Goal: Task Accomplishment & Management: Use online tool/utility

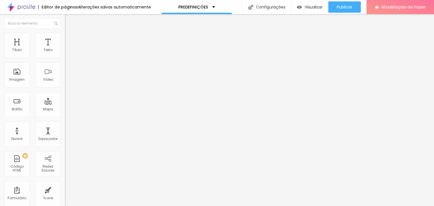
drag, startPoint x: 40, startPoint y: 66, endPoint x: 0, endPoint y: 65, distance: 39.6
click at [65, 65] on div "Texto Contrate agora Alinhamento [GEOGRAPHIC_DATA] Link URL https:// Abrir em u…" at bounding box center [97, 85] width 65 height 82
type input "Compre agora"
click at [65, 101] on img at bounding box center [66, 102] width 2 height 2
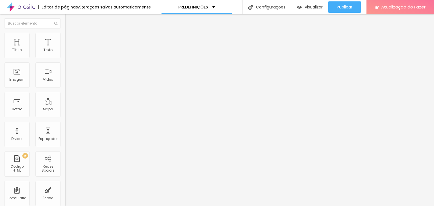
click at [65, 89] on span "Normal" at bounding box center [71, 86] width 13 height 5
click at [65, 88] on span "Normal" at bounding box center [71, 86] width 13 height 5
click at [68, 49] on font "Trocar imagem" at bounding box center [81, 46] width 27 height 5
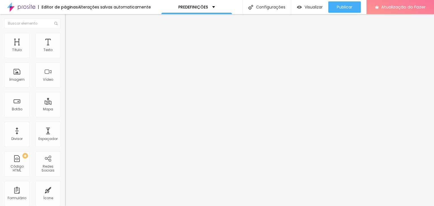
click at [65, 53] on div "Modo Encaixotado Encaixotado Completo" at bounding box center [97, 52] width 65 height 16
click at [65, 51] on span "Encaixotado" at bounding box center [76, 49] width 22 height 5
click at [65, 60] on font "Completo" at bounding box center [73, 57] width 17 height 5
click at [65, 55] on font "Encaixotado" at bounding box center [76, 52] width 22 height 5
click at [65, 35] on img at bounding box center [67, 35] width 5 height 5
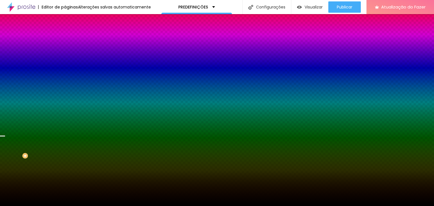
click at [68, 52] on font "Trocar imagem" at bounding box center [81, 49] width 27 height 5
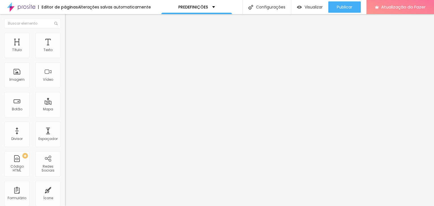
click at [65, 40] on ul "Conteúdo Estilo Avançado" at bounding box center [97, 35] width 65 height 17
click at [65, 35] on ul "Conteúdo Estilo Avançado" at bounding box center [97, 35] width 65 height 17
click at [65, 33] on img at bounding box center [67, 35] width 5 height 5
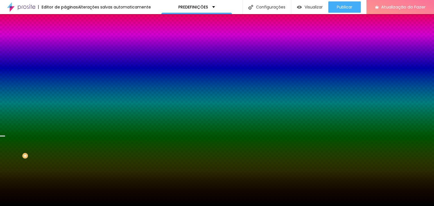
click at [65, 59] on span "Paralaxe" at bounding box center [72, 56] width 15 height 5
click at [70, 40] on font "Avançado" at bounding box center [79, 42] width 19 height 5
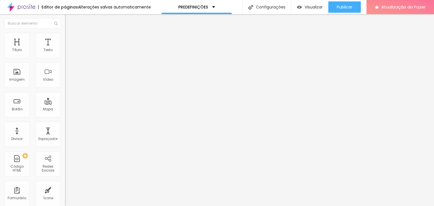
click at [65, 31] on img at bounding box center [67, 29] width 5 height 5
click at [68, 49] on font "Trocar imagem" at bounding box center [81, 46] width 27 height 5
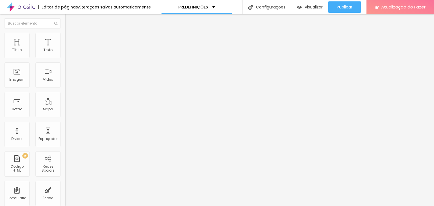
click at [68, 49] on font "Trocar imagem" at bounding box center [81, 46] width 27 height 5
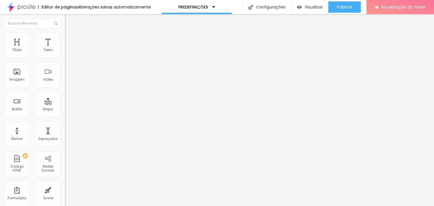
click at [68, 49] on font "Trocar imagem" at bounding box center [81, 46] width 27 height 5
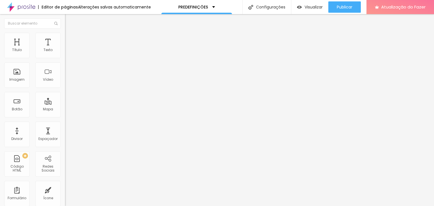
click at [68, 49] on font "Trocar imagem" at bounding box center [81, 46] width 27 height 5
click at [16, 73] on div "Imagem" at bounding box center [16, 74] width 25 height 25
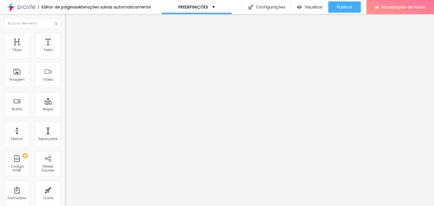
click at [70, 38] on font "Estilo" at bounding box center [74, 36] width 9 height 5
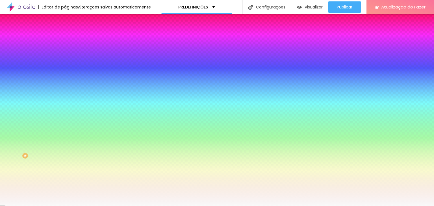
click at [65, 32] on img at bounding box center [67, 29] width 5 height 5
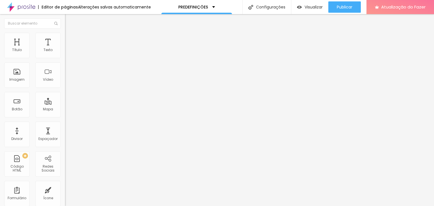
drag, startPoint x: 31, startPoint y: 62, endPoint x: 0, endPoint y: 53, distance: 32.2
click at [65, 53] on div "Texto Contrate agora Alinhamento [GEOGRAPHIC_DATA] Link URL https:// Abrir em u…" at bounding box center [97, 85] width 65 height 82
type input "Compre agora"
click at [68, 49] on font "Adicionar imagem" at bounding box center [84, 46] width 33 height 5
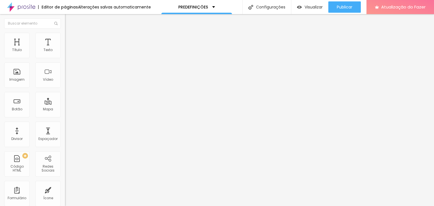
click at [65, 34] on img at bounding box center [67, 35] width 5 height 5
type input "95"
type input "90"
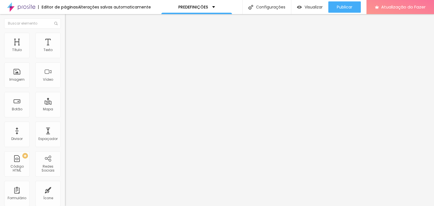
type input "85"
type input "70"
type input "65"
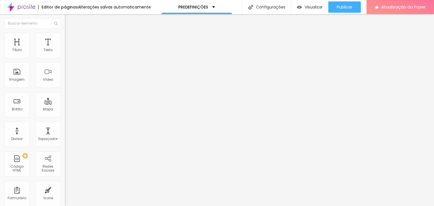
type input "65"
type input "60"
drag, startPoint x: 58, startPoint y: 60, endPoint x: 35, endPoint y: 60, distance: 22.6
type input "60"
click at [65, 58] on input "range" at bounding box center [83, 55] width 36 height 5
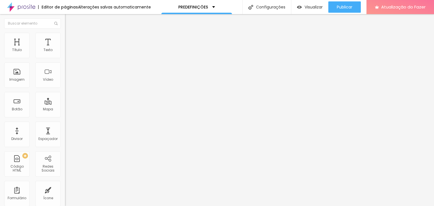
type input "65"
type input "70"
type input "100"
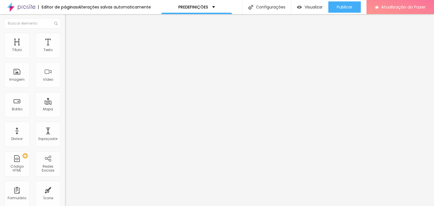
drag, startPoint x: 35, startPoint y: 60, endPoint x: 85, endPoint y: 68, distance: 50.7
type input "100"
click at [85, 58] on input "range" at bounding box center [83, 55] width 36 height 5
click at [70, 40] on font "Avançado" at bounding box center [79, 42] width 19 height 5
type input "5"
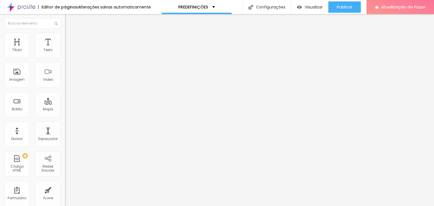
type input "5"
type input "6"
type input "7"
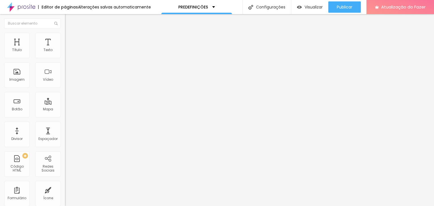
type input "10"
type input "17"
type input "19"
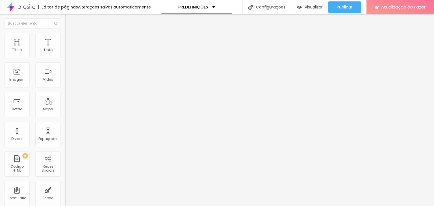
type input "19"
type input "21"
type input "23"
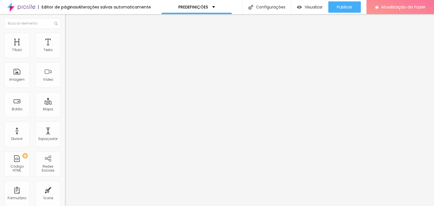
type input "25"
type input "27"
type input "29"
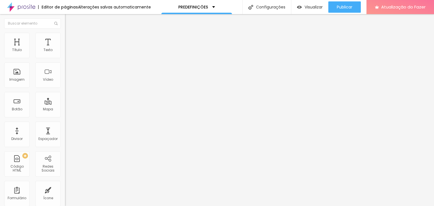
type input "29"
type input "30"
type input "19"
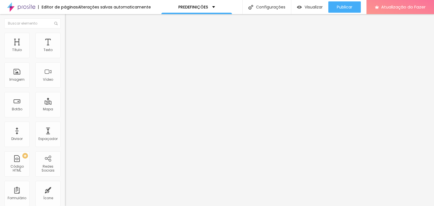
type input "11"
type input "7"
type input "5"
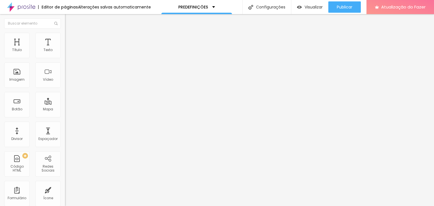
type input "5"
type input "4"
type input "5"
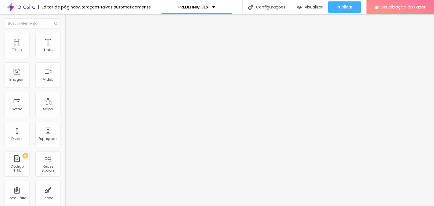
type input "6"
type input "7"
type input "8"
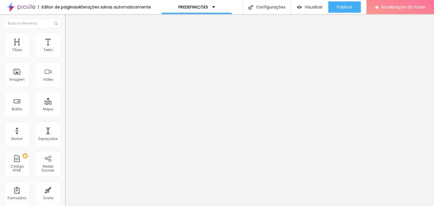
type input "8"
type input "9"
type input "10"
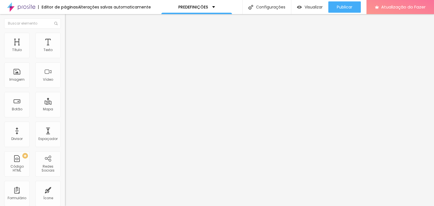
click at [65, 110] on input "range" at bounding box center [83, 112] width 36 height 5
click at [65, 34] on img at bounding box center [67, 35] width 5 height 5
click at [65, 33] on li "Conteúdo" at bounding box center [97, 30] width 65 height 6
click at [68, 49] on font "Adicionar imagem" at bounding box center [84, 46] width 33 height 5
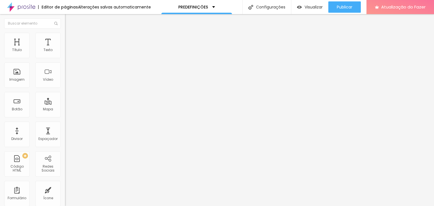
click at [70, 39] on font "Estilo" at bounding box center [74, 36] width 9 height 5
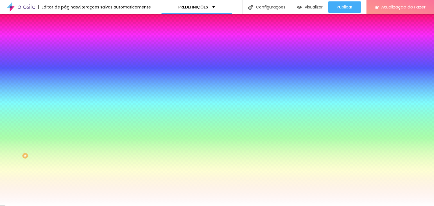
click at [68, 52] on font "Adicionar imagem" at bounding box center [84, 49] width 33 height 5
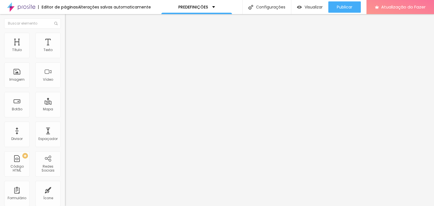
click at [68, 49] on font "Adicionar imagem" at bounding box center [84, 46] width 33 height 5
click at [65, 37] on li "Estilo" at bounding box center [97, 36] width 65 height 6
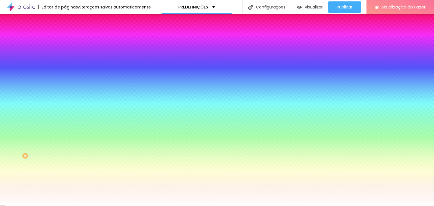
click at [96, 51] on img at bounding box center [97, 48] width 3 height 3
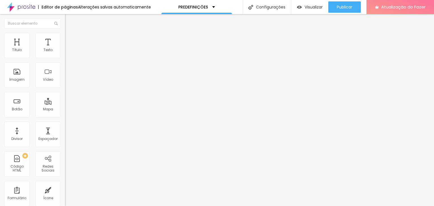
click at [65, 103] on div "Proporção Original Cinema 16:9 Padrão 4:3 Quadrado 1:1 Original" at bounding box center [97, 92] width 65 height 22
click at [65, 88] on span "Original" at bounding box center [72, 86] width 14 height 5
click at [65, 92] on font "Cinema" at bounding box center [72, 89] width 14 height 5
click at [65, 33] on img at bounding box center [67, 35] width 5 height 5
type input "95"
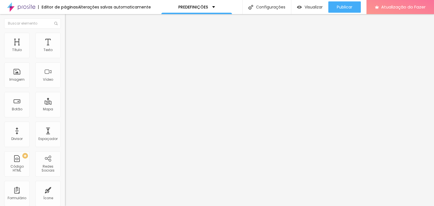
type input "95"
type input "90"
type input "85"
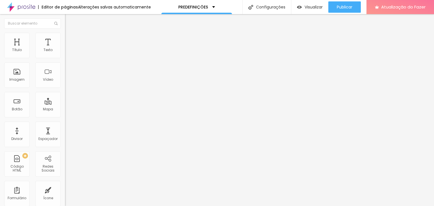
type input "80"
type input "75"
type input "70"
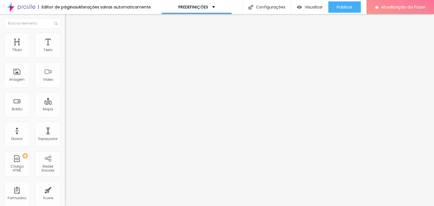
type input "70"
type input "65"
type input "60"
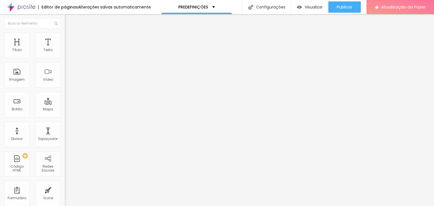
type input "55"
type input "60"
type input "65"
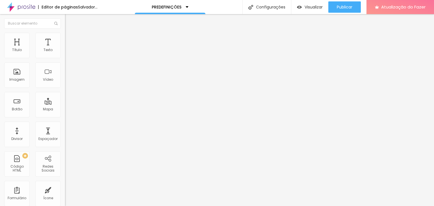
drag, startPoint x: 59, startPoint y: 60, endPoint x: 38, endPoint y: 59, distance: 21.2
type input "65"
click at [65, 58] on input "range" at bounding box center [83, 55] width 36 height 5
click at [65, 126] on div "Trocar imagem Descrição da imagem (Alt) Alinhamento Proporção Cinema 16:9 Cinem…" at bounding box center [97, 86] width 65 height 85
click at [65, 88] on span "Cinema 16:9" at bounding box center [75, 86] width 21 height 5
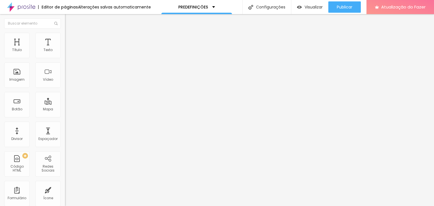
click at [65, 97] on font "Padrão" at bounding box center [71, 94] width 13 height 5
click at [68, 49] on font "Trocar imagem" at bounding box center [81, 46] width 27 height 5
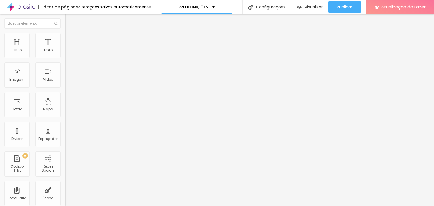
click at [70, 39] on font "Avançado" at bounding box center [79, 36] width 19 height 5
click at [68, 49] on font "Adicionar imagem" at bounding box center [84, 46] width 33 height 5
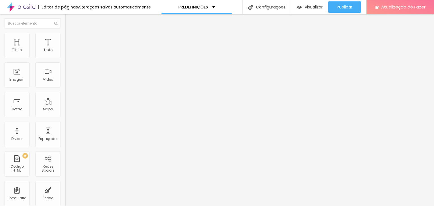
click at [65, 37] on li "Estilo" at bounding box center [97, 36] width 65 height 6
type input "95"
type input "70"
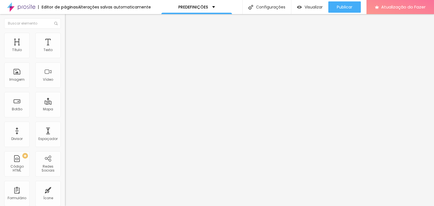
type input "70"
type input "65"
type input "70"
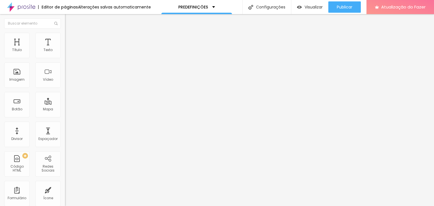
type input "75"
drag, startPoint x: 57, startPoint y: 60, endPoint x: 44, endPoint y: 56, distance: 13.7
type input "75"
click at [65, 56] on input "range" at bounding box center [83, 55] width 36 height 5
click at [65, 38] on li "Avançado" at bounding box center [97, 41] width 65 height 6
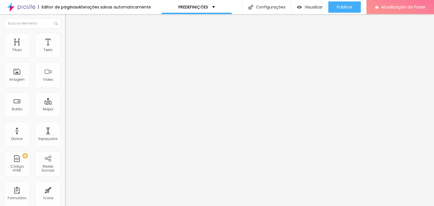
click at [65, 88] on span "Original" at bounding box center [72, 86] width 14 height 5
click at [65, 99] on font "Quadrado" at bounding box center [74, 96] width 18 height 5
click at [65, 95] on span "Padrão" at bounding box center [71, 92] width 13 height 5
click at [65, 92] on font "Cinema" at bounding box center [72, 89] width 14 height 5
click at [65, 104] on font "Original" at bounding box center [72, 101] width 14 height 5
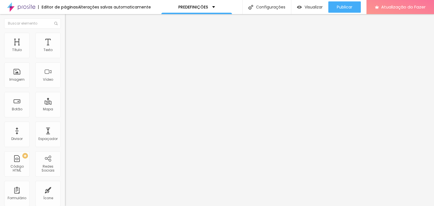
click at [65, 34] on img at bounding box center [67, 35] width 5 height 5
click at [65, 38] on img at bounding box center [67, 40] width 5 height 5
click at [65, 38] on li "Estilo" at bounding box center [97, 36] width 65 height 6
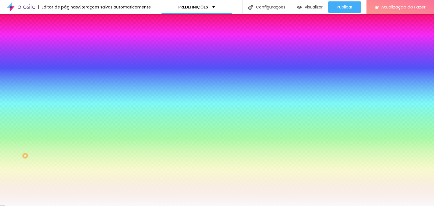
click at [65, 38] on img at bounding box center [67, 40] width 5 height 5
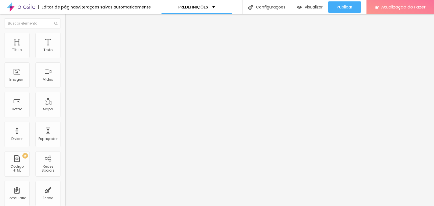
type input "45"
type input "40"
type input "35"
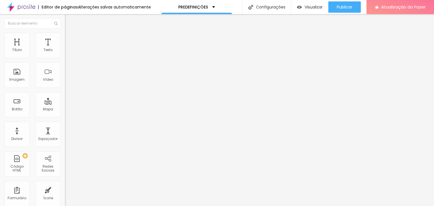
type input "35"
type input "25"
type input "20"
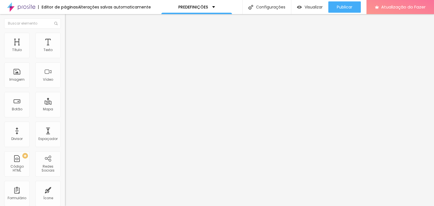
type input "15"
type input "20"
type input "35"
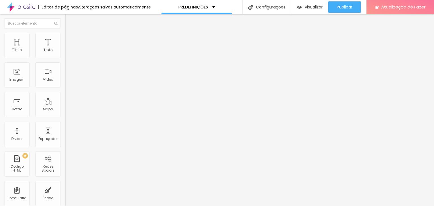
type input "35"
type input "40"
type input "50"
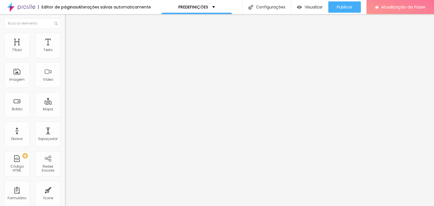
drag, startPoint x: 37, startPoint y: 55, endPoint x: 60, endPoint y: 57, distance: 22.7
click at [65, 110] on input "range" at bounding box center [83, 112] width 36 height 5
click at [65, 32] on img at bounding box center [67, 29] width 5 height 5
click at [69, 22] on div "Editar nulo" at bounding box center [83, 20] width 29 height 5
click at [68, 49] on font "Adicionar imagem" at bounding box center [84, 46] width 33 height 5
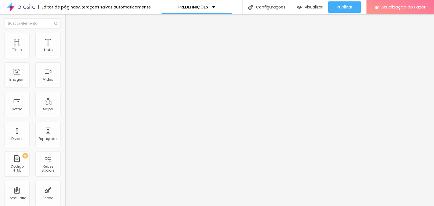
click at [65, 33] on img at bounding box center [67, 35] width 5 height 5
click at [65, 32] on img at bounding box center [67, 29] width 5 height 5
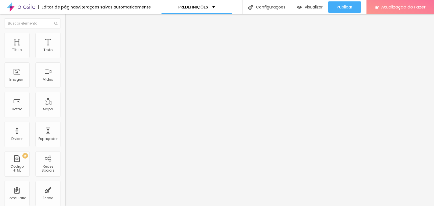
click at [69, 21] on img "button" at bounding box center [71, 20] width 5 height 5
click at [78, 21] on font "Editar nulo" at bounding box center [88, 21] width 21 height 6
click at [69, 20] on div "Editar nulo" at bounding box center [83, 20] width 29 height 5
click at [69, 19] on img "button" at bounding box center [71, 20] width 5 height 5
click at [65, 34] on img at bounding box center [67, 35] width 5 height 5
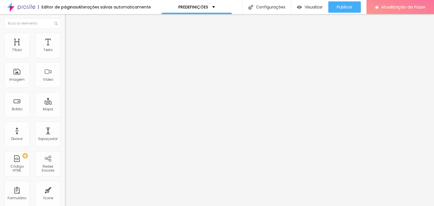
click at [68, 49] on font "Adicionar imagem" at bounding box center [84, 46] width 33 height 5
click at [211, 7] on div "PREDEFINIÇÕES" at bounding box center [196, 7] width 37 height 4
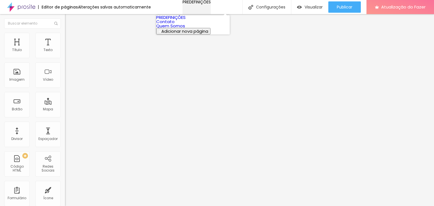
click at [211, 4] on div "PREDEFINIÇÕES" at bounding box center [197, 2] width 28 height 4
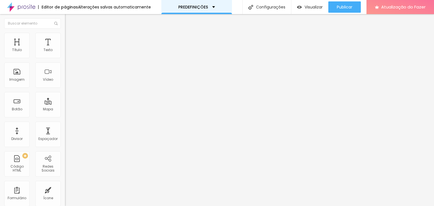
click at [210, 7] on div "PREDEFINIÇÕES" at bounding box center [196, 7] width 37 height 4
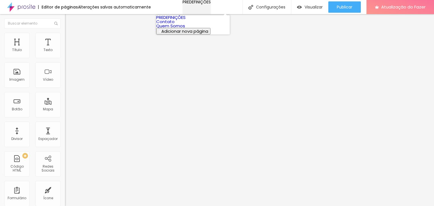
click at [211, 4] on div "PREDEFINIÇÕES" at bounding box center [197, 2] width 28 height 4
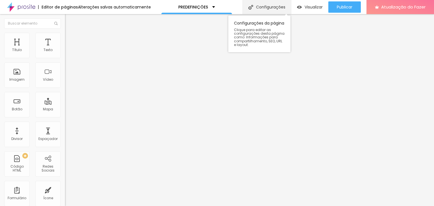
click at [272, 10] on div "Configurações" at bounding box center [267, 7] width 49 height 14
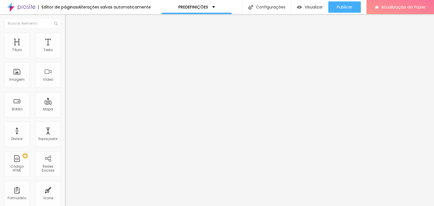
click at [65, 103] on div "Proporção Original Cinema 16:9 Padrão 4:3 Quadrado 1:1 Original" at bounding box center [97, 92] width 65 height 22
click at [65, 107] on div "Link" at bounding box center [97, 104] width 65 height 3
click at [65, 57] on input "text" at bounding box center [99, 54] width 68 height 6
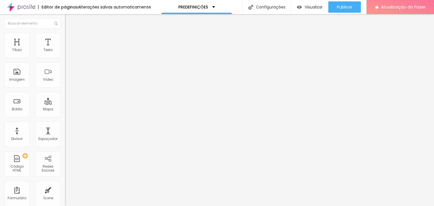
type input "x"
click at [65, 36] on li "Estilo" at bounding box center [97, 36] width 65 height 6
type input "70"
type input "65"
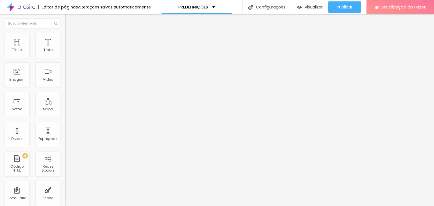
type input "65"
type input "60"
type input "55"
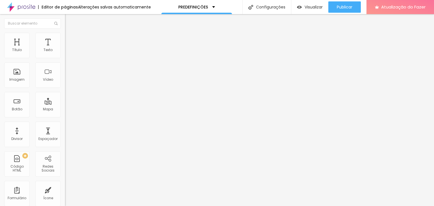
type input "50"
type input "55"
drag, startPoint x: 43, startPoint y: 60, endPoint x: 33, endPoint y: 57, distance: 10.6
type input "55"
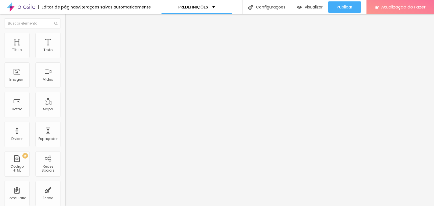
click at [65, 57] on input "range" at bounding box center [83, 55] width 36 height 5
type input "3"
type input "120"
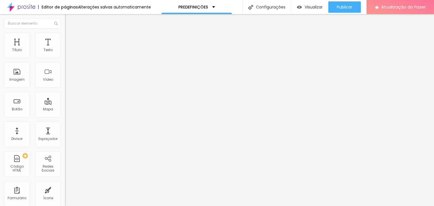
type input "144"
type input "157"
type input "168"
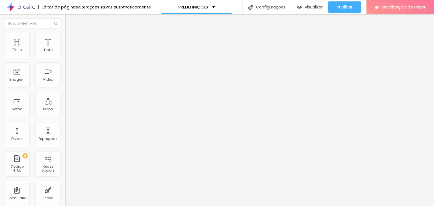
type input "168"
type input "174"
type input "183"
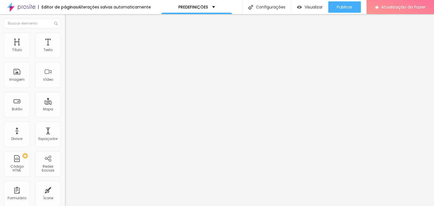
type input "187"
type input "191"
type input "197"
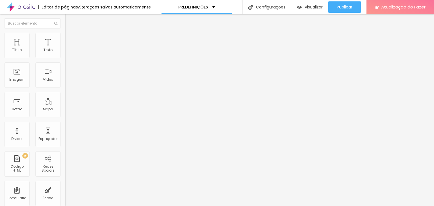
type input "197"
type input "198"
type input "197"
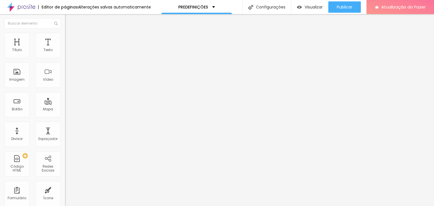
type input "194"
type input "191"
type input "187"
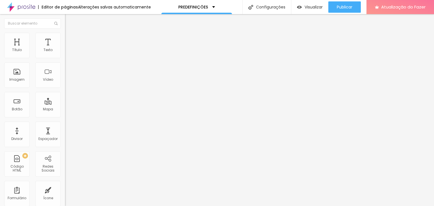
type input "187"
type input "175"
type input "161"
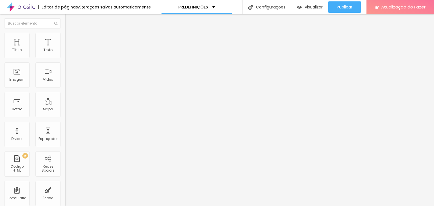
type input "124"
type input "91"
type input "70"
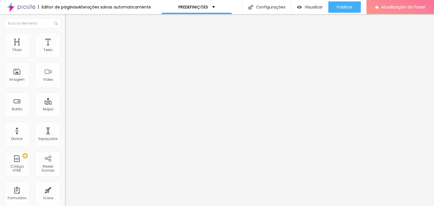
type input "70"
type input "63"
type input "62"
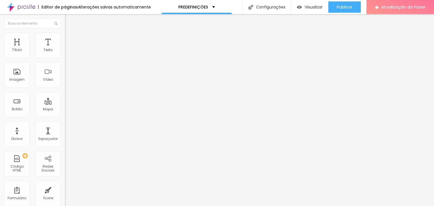
type input "65"
type input "82"
type input "98"
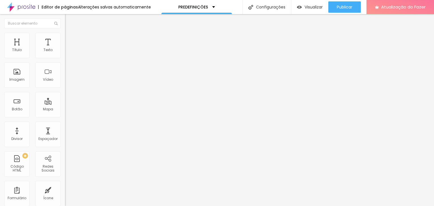
type input "98"
type input "115"
type input "120"
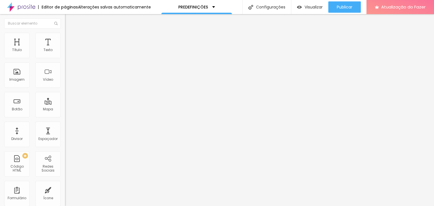
type input "125"
type input "132"
type input "135"
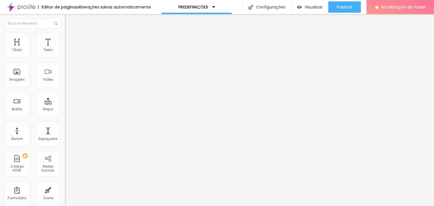
type input "135"
type input "136"
type input "137"
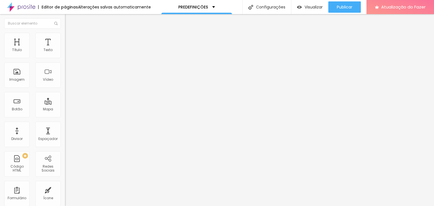
type input "136"
type input "135"
drag, startPoint x: 12, startPoint y: 71, endPoint x: 35, endPoint y: 69, distance: 22.7
click at [65, 124] on input "range" at bounding box center [83, 126] width 36 height 5
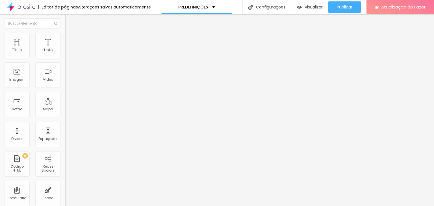
click at [70, 38] on font "Estilo" at bounding box center [74, 36] width 9 height 5
click at [65, 38] on img at bounding box center [67, 40] width 5 height 5
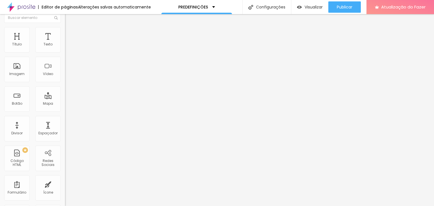
scroll to position [0, 0]
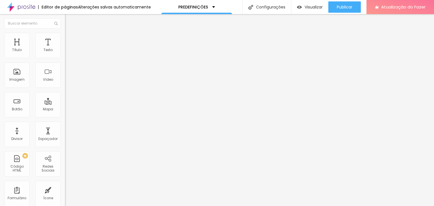
click at [65, 36] on img at bounding box center [67, 35] width 5 height 5
click at [65, 33] on li "Conteúdo" at bounding box center [97, 30] width 65 height 6
click at [65, 36] on li "Estilo" at bounding box center [97, 36] width 65 height 6
click at [65, 38] on li "Avançado" at bounding box center [97, 41] width 65 height 6
click at [65, 35] on img at bounding box center [67, 35] width 5 height 5
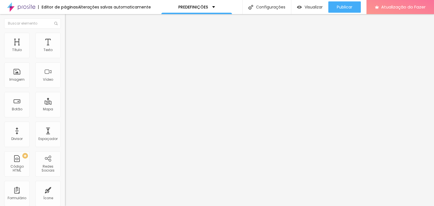
click at [65, 33] on li "Conteúdo" at bounding box center [97, 30] width 65 height 6
click at [65, 53] on font "Configurar minha conta" at bounding box center [86, 50] width 43 height 5
click at [67, 50] on font "Criar botão de pagamento" at bounding box center [90, 48] width 47 height 5
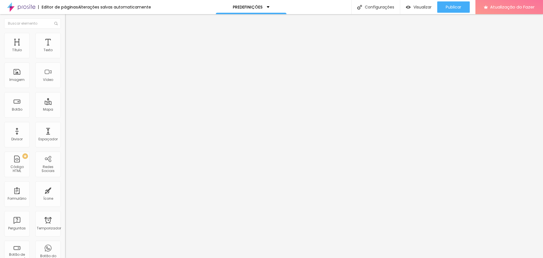
click at [65, 116] on input "https://" at bounding box center [99, 114] width 68 height 6
